Goal: Task Accomplishment & Management: Manage account settings

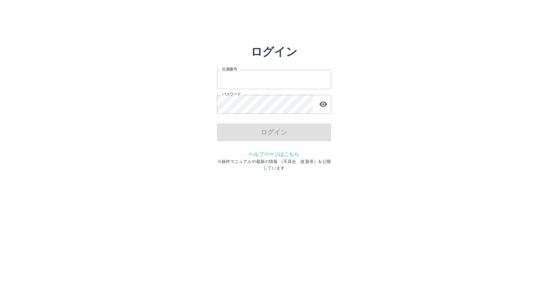
type input "*******"
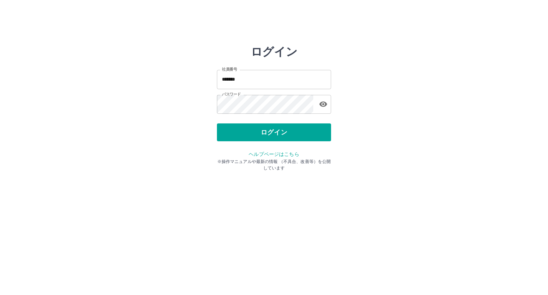
click at [269, 135] on div "ログイン" at bounding box center [274, 132] width 114 height 18
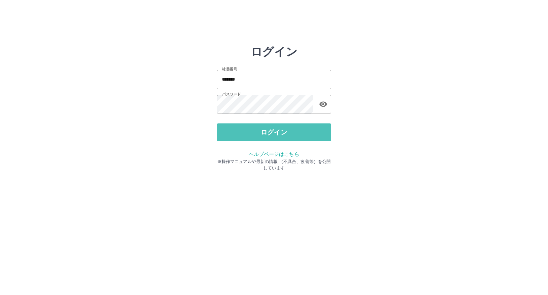
click at [269, 135] on button "ログイン" at bounding box center [274, 132] width 114 height 18
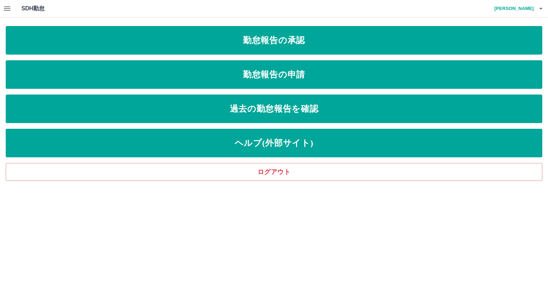
click at [9, 7] on icon "button" at bounding box center [7, 8] width 9 height 9
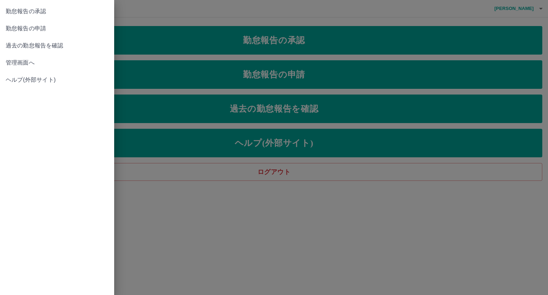
click at [29, 63] on span "管理画面へ" at bounding box center [57, 62] width 103 height 9
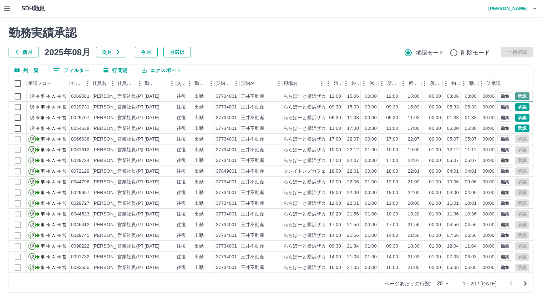
click at [515, 95] on button "承認" at bounding box center [522, 96] width 14 height 8
click at [516, 109] on button "承認" at bounding box center [522, 107] width 14 height 8
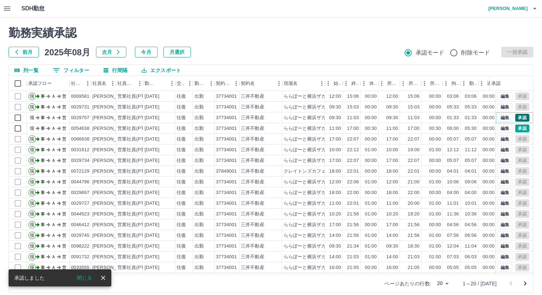
click at [516, 120] on button "承認" at bounding box center [522, 118] width 14 height 8
